Goal: Information Seeking & Learning: Check status

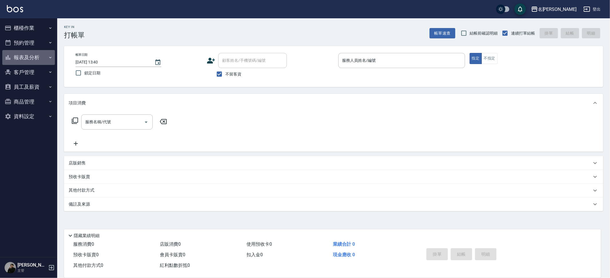
click at [39, 51] on button "報表及分析" at bounding box center [28, 57] width 53 height 15
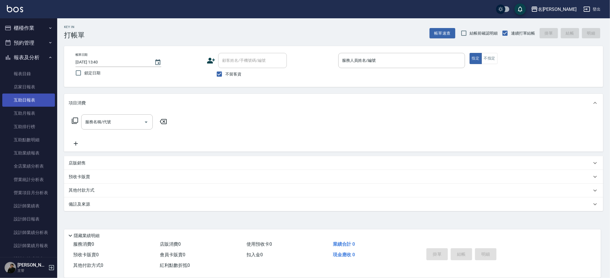
click at [31, 97] on link "互助日報表" at bounding box center [28, 100] width 53 height 13
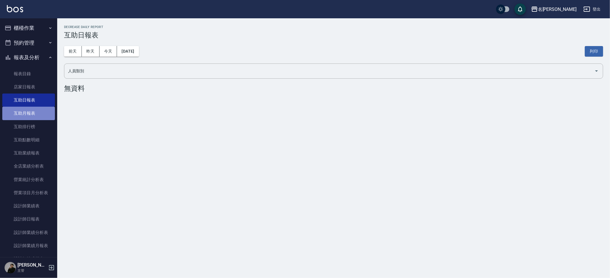
click at [31, 107] on link "互助月報表" at bounding box center [28, 113] width 53 height 13
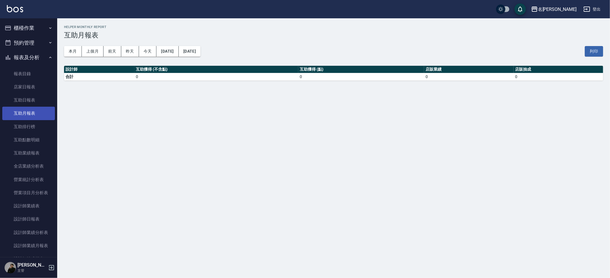
drag, startPoint x: 30, startPoint y: 114, endPoint x: 30, endPoint y: 118, distance: 4.3
click at [30, 115] on link "互助月報表" at bounding box center [28, 113] width 53 height 13
click at [31, 124] on link "互助排行榜" at bounding box center [28, 126] width 53 height 13
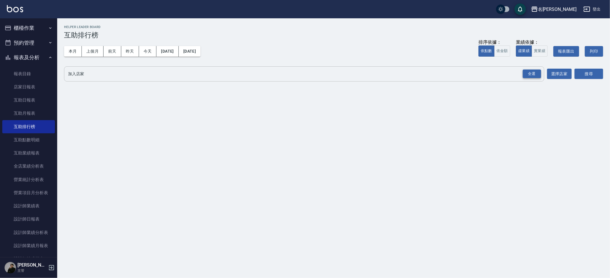
click at [538, 73] on div "全選" at bounding box center [532, 73] width 18 height 9
click at [557, 72] on button "選擇店家" at bounding box center [559, 74] width 25 height 11
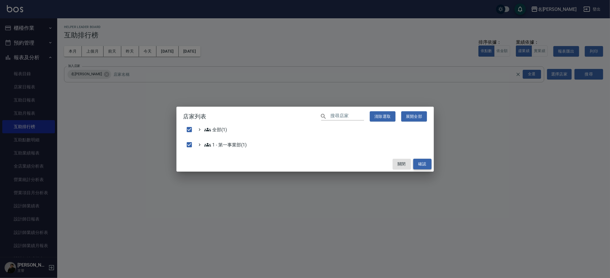
click at [426, 164] on button "確認" at bounding box center [422, 164] width 18 height 11
checkbox input "false"
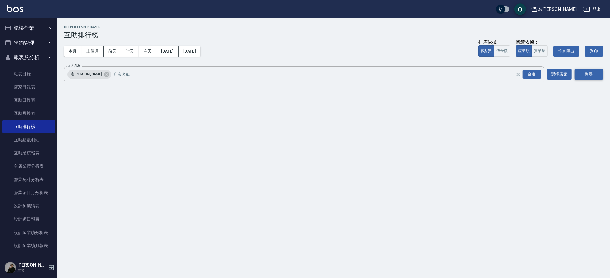
click at [601, 72] on button "搜尋" at bounding box center [589, 74] width 29 height 11
